Goal: Information Seeking & Learning: Learn about a topic

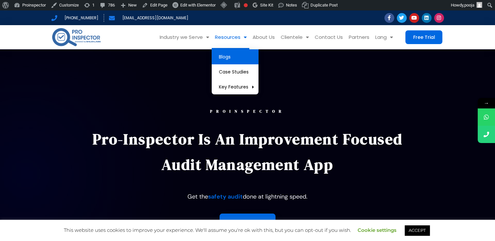
click at [228, 56] on link "Blogs" at bounding box center [235, 56] width 47 height 15
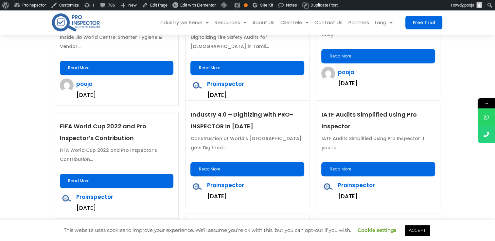
scroll to position [392, 0]
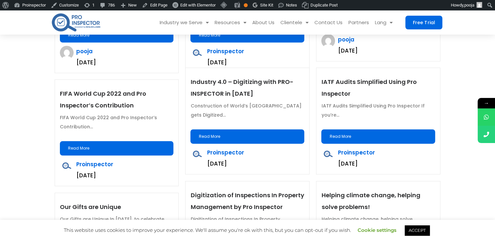
click at [102, 147] on link "Read More" at bounding box center [117, 148] width 114 height 14
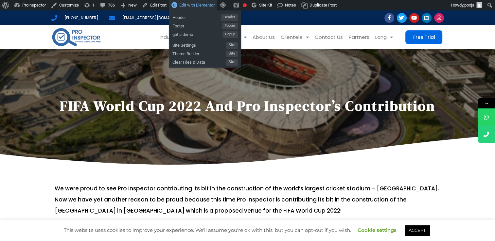
click at [199, 3] on span "Edit with Elementor" at bounding box center [196, 5] width 35 height 5
